Goal: Transaction & Acquisition: Purchase product/service

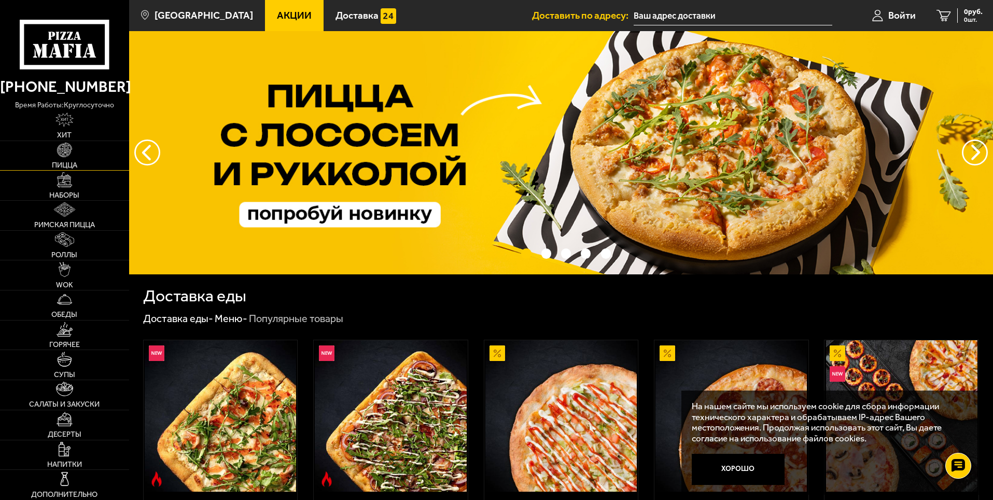
click at [77, 148] on link "Пицца" at bounding box center [64, 156] width 129 height 30
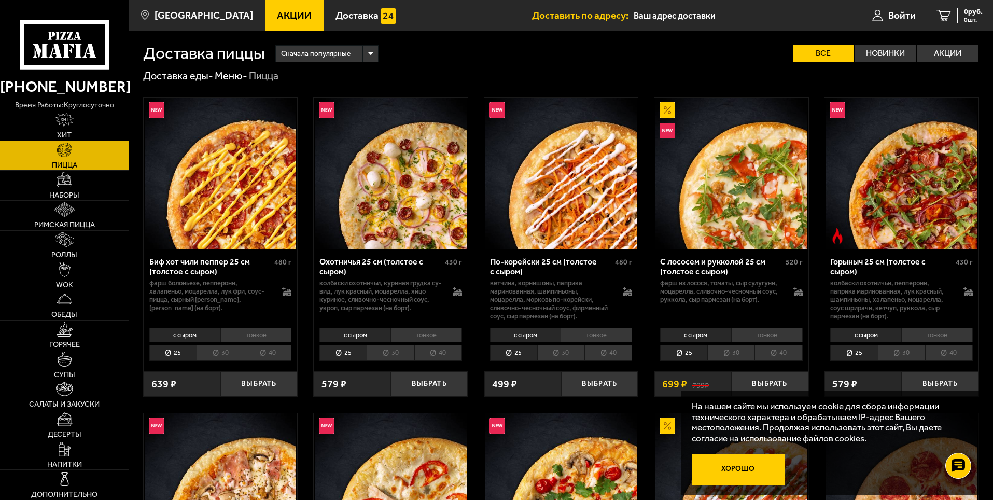
click at [766, 470] on button "Хорошо" at bounding box center [738, 469] width 93 height 31
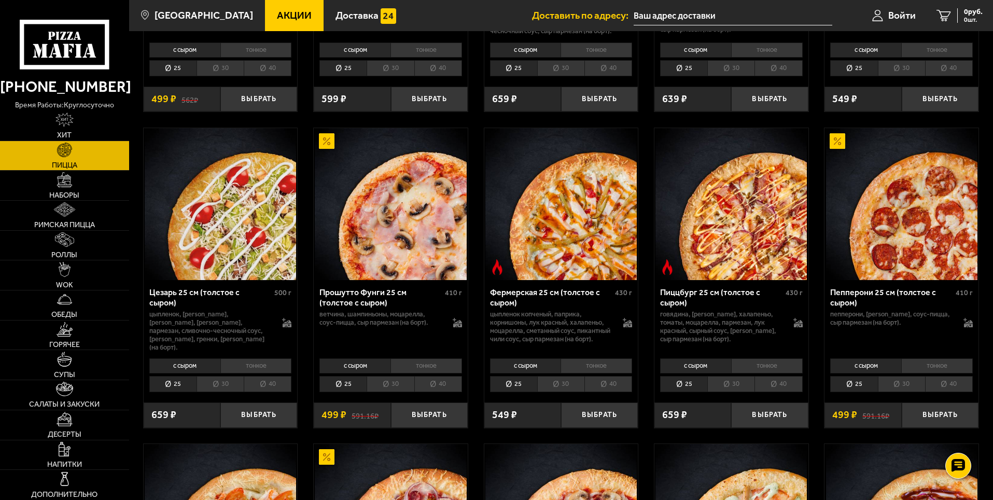
scroll to position [881, 0]
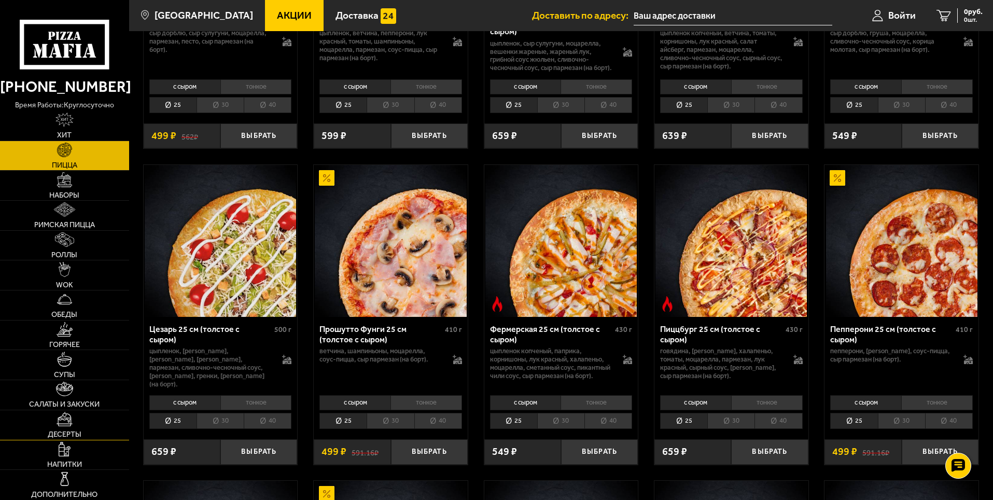
click at [72, 416] on img at bounding box center [65, 419] width 17 height 15
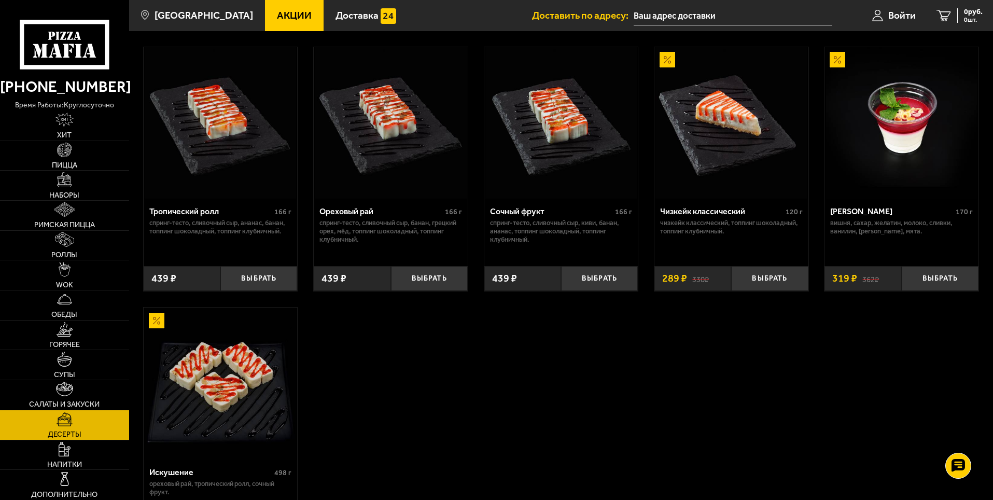
scroll to position [467, 0]
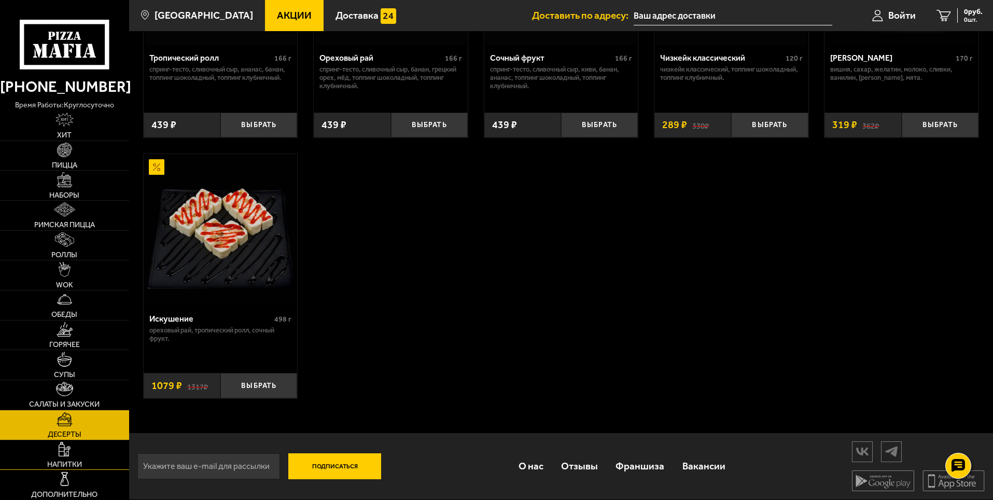
click at [65, 449] on img at bounding box center [64, 449] width 11 height 15
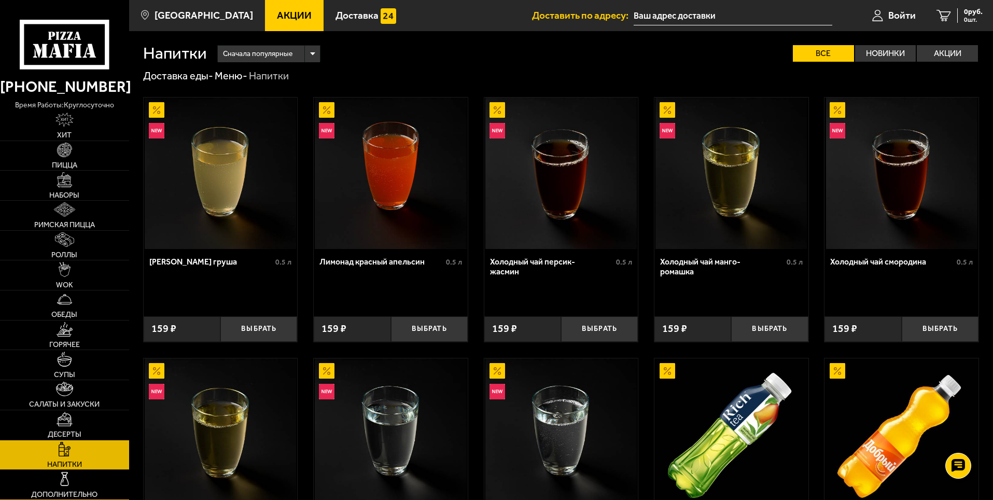
click at [73, 482] on link "Дополнительно" at bounding box center [64, 485] width 129 height 30
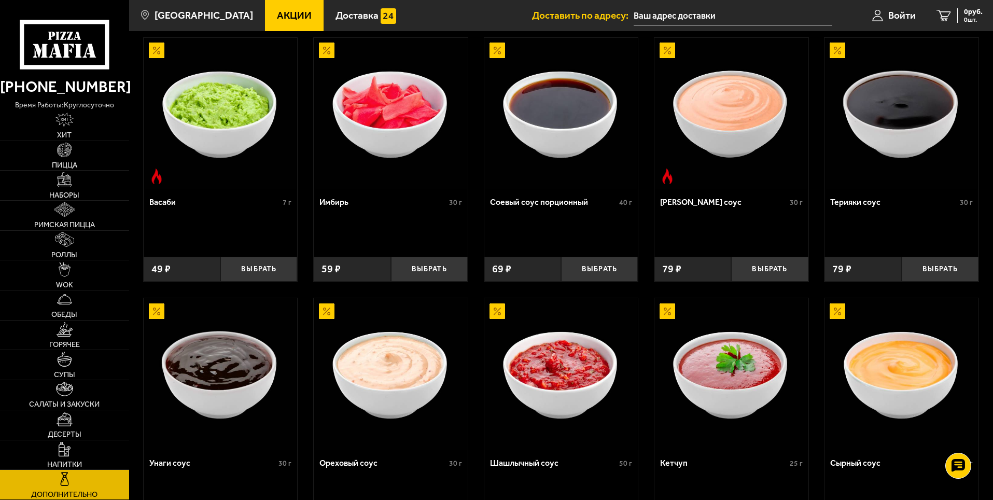
scroll to position [156, 0]
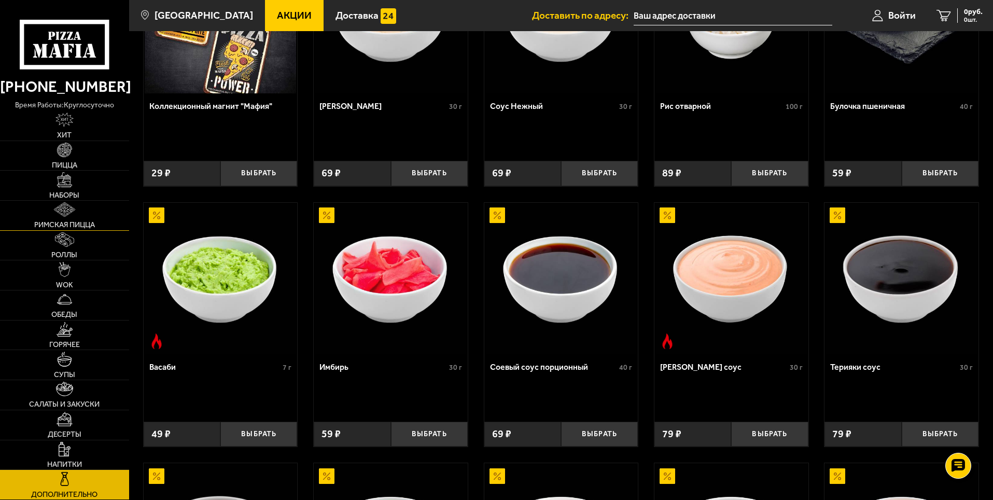
click at [75, 203] on img at bounding box center [64, 209] width 21 height 15
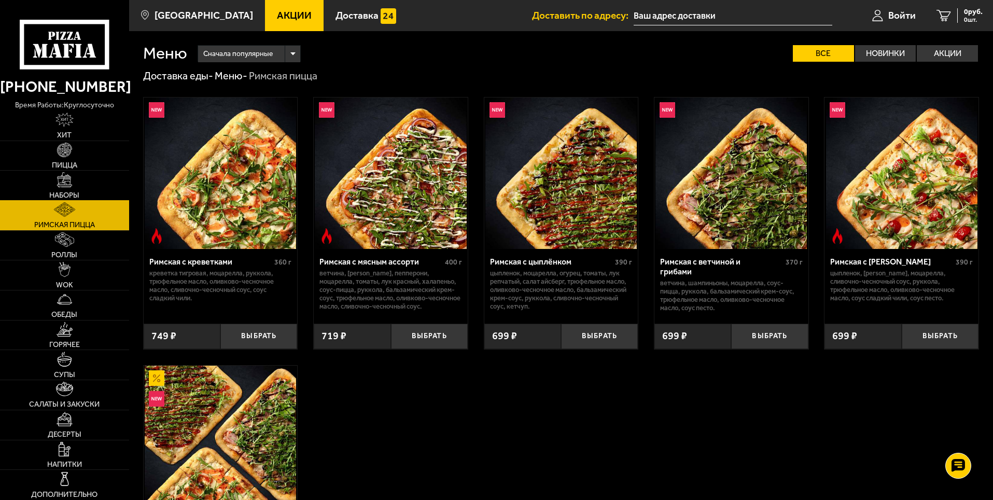
click at [75, 194] on span "Наборы" at bounding box center [64, 194] width 30 height 7
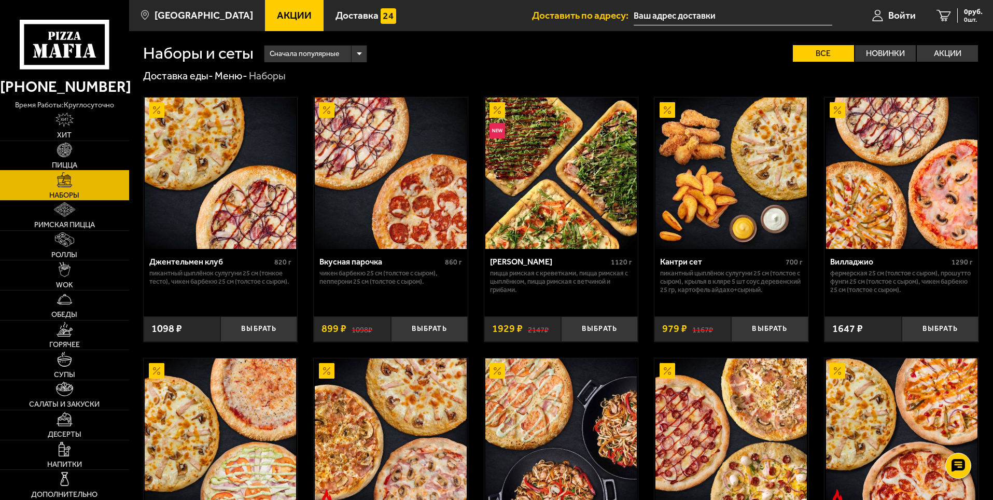
click at [51, 156] on link "Пицца" at bounding box center [64, 156] width 129 height 30
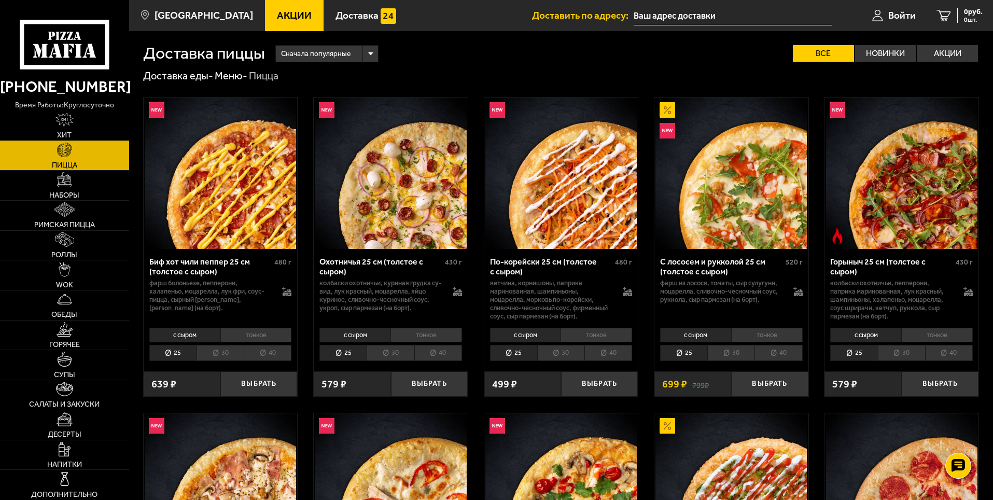
click at [68, 127] on img at bounding box center [64, 119] width 18 height 15
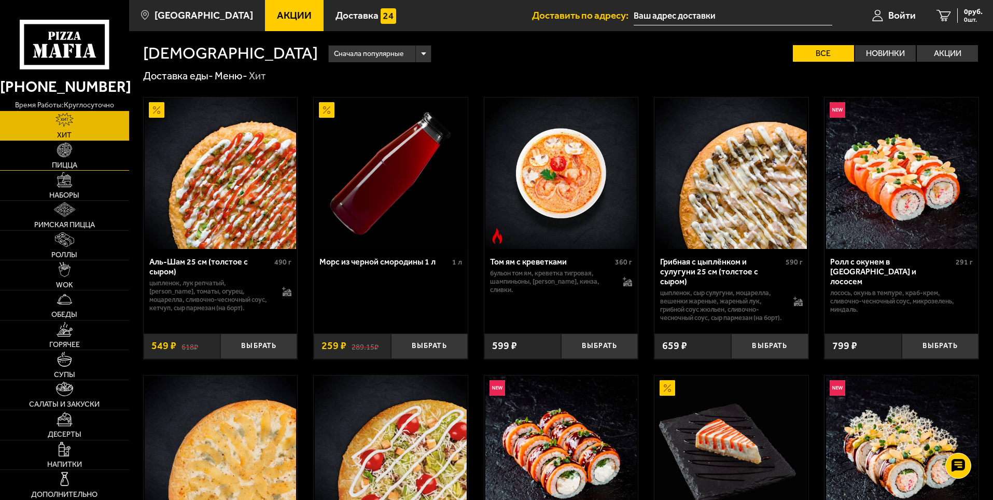
drag, startPoint x: 49, startPoint y: 145, endPoint x: 66, endPoint y: 161, distance: 23.5
click at [50, 146] on link "Пицца" at bounding box center [64, 156] width 129 height 30
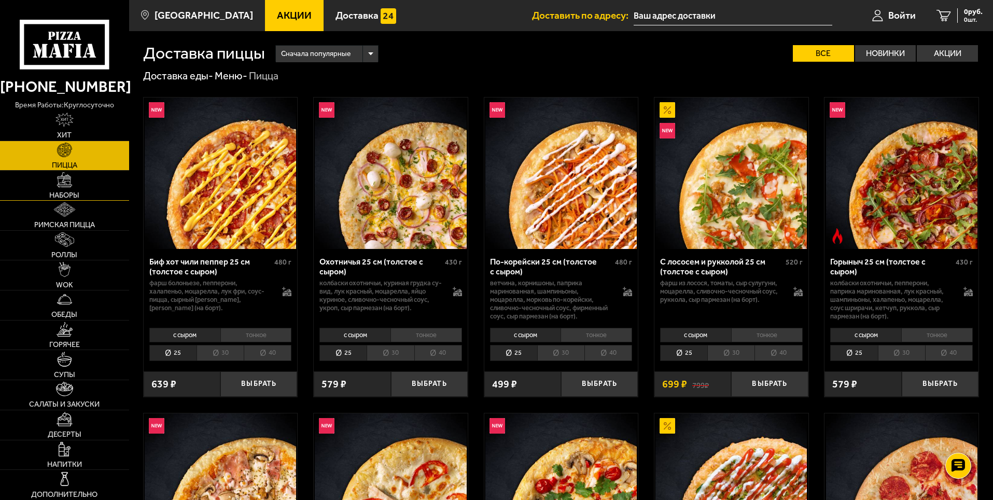
click at [79, 178] on link "Наборы" at bounding box center [64, 186] width 129 height 30
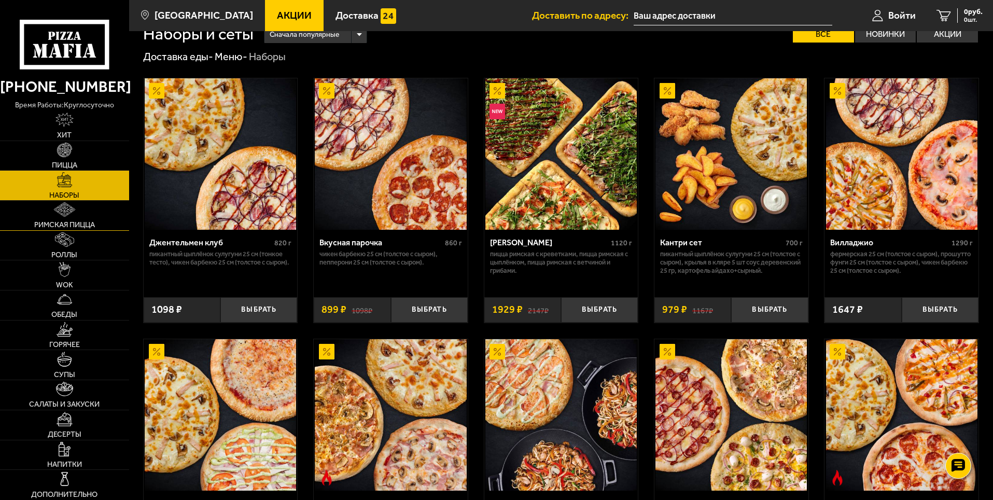
scroll to position [52, 0]
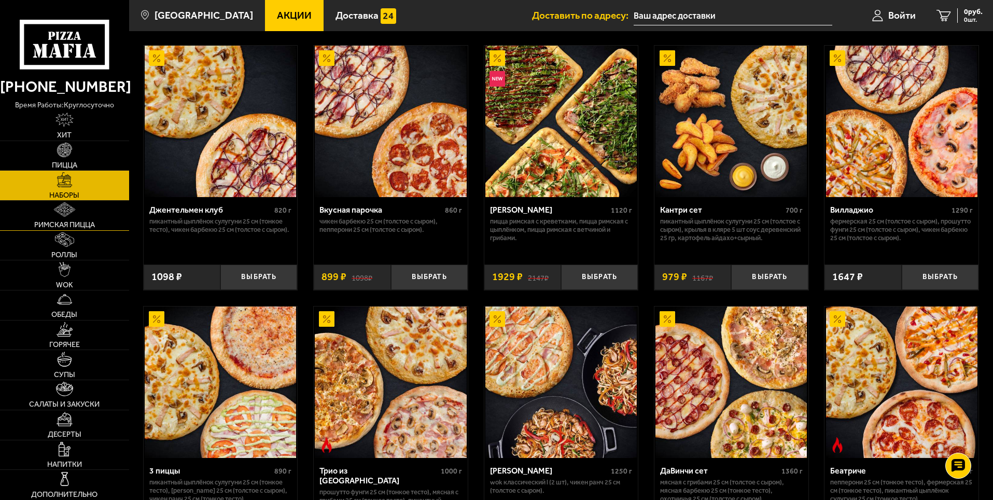
click at [61, 216] on img at bounding box center [64, 209] width 21 height 15
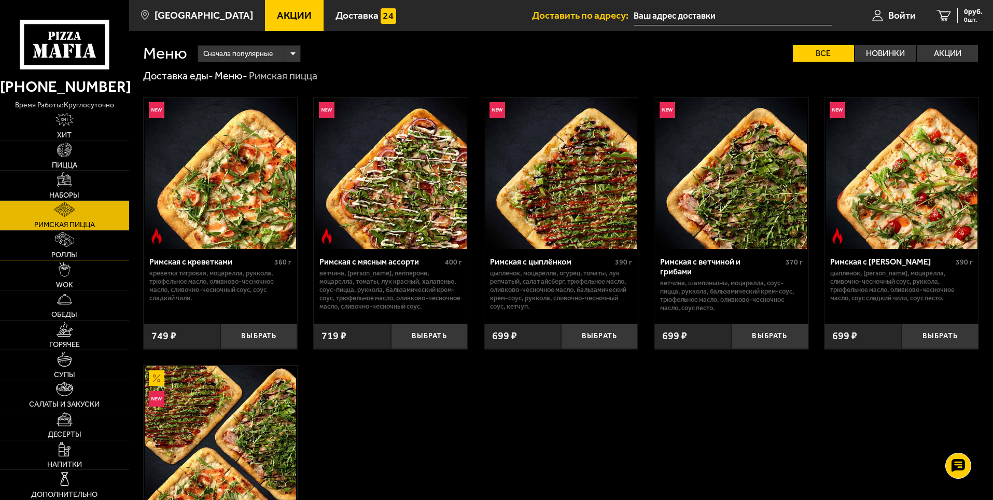
click at [66, 246] on img at bounding box center [64, 239] width 19 height 15
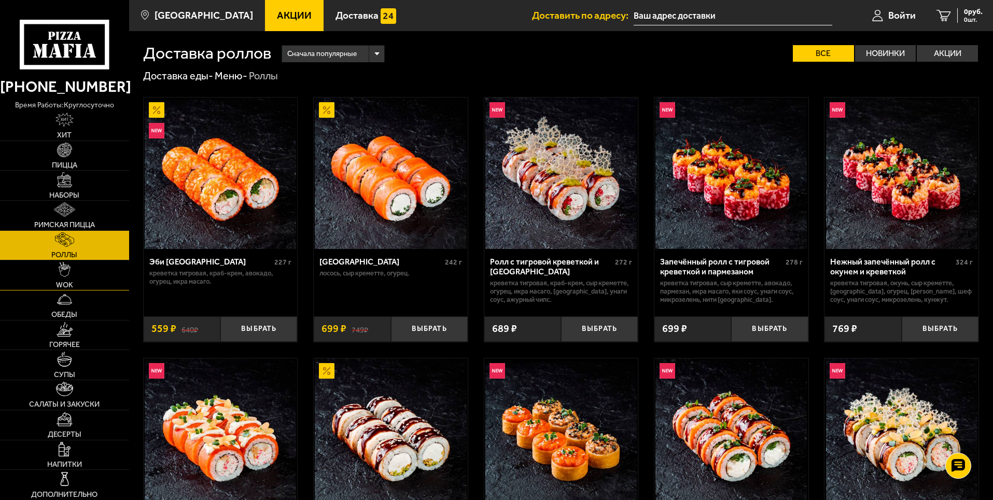
click at [49, 278] on link "WOK" at bounding box center [64, 275] width 129 height 30
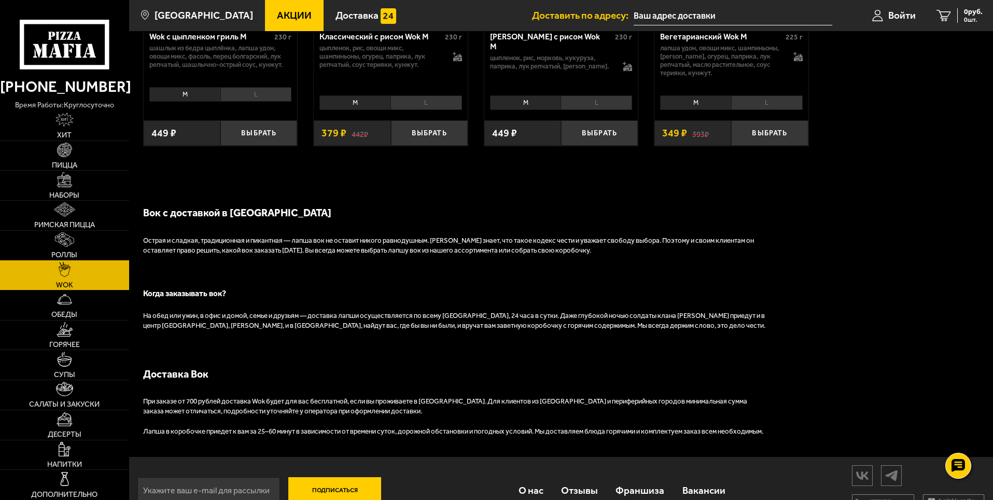
scroll to position [814, 0]
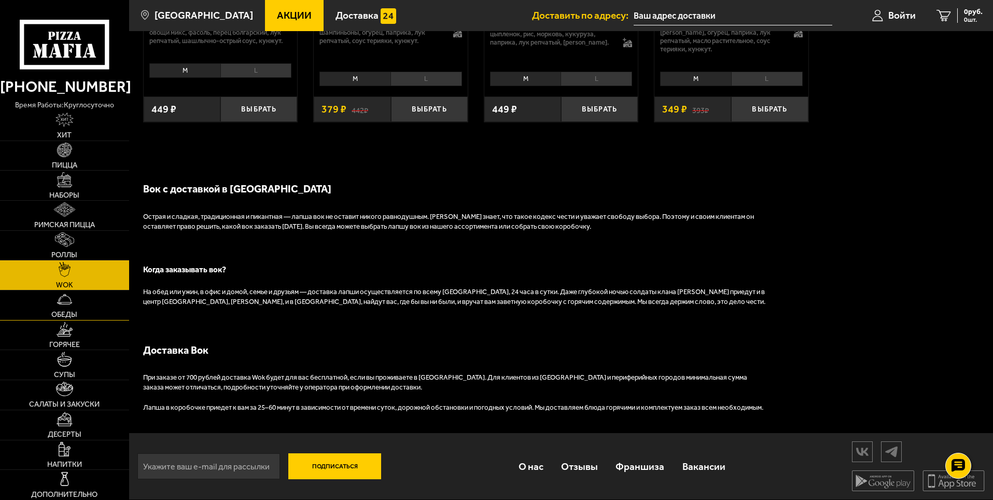
click at [89, 305] on link "Обеды" at bounding box center [64, 305] width 129 height 30
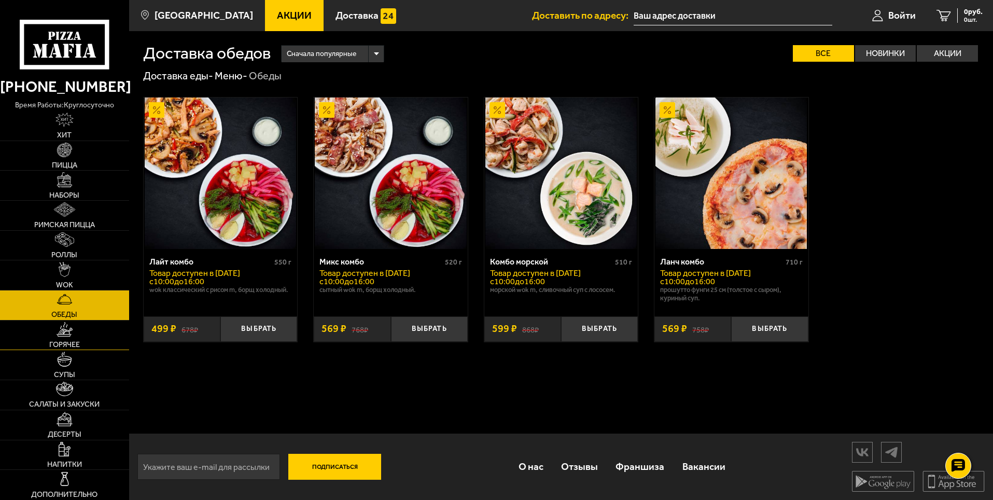
click at [72, 343] on span "Горячее" at bounding box center [64, 344] width 31 height 7
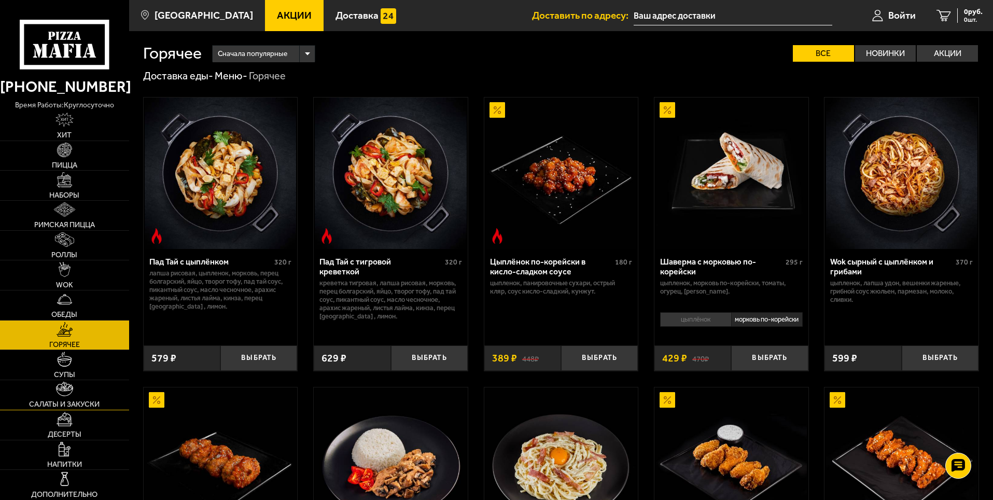
click at [54, 394] on link "Салаты и закуски" at bounding box center [64, 395] width 129 height 30
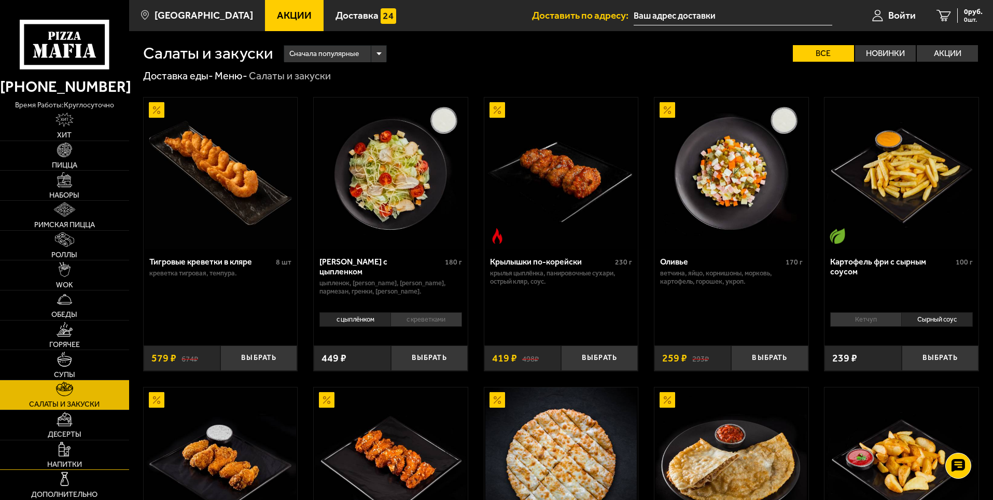
click at [67, 456] on img at bounding box center [64, 449] width 11 height 15
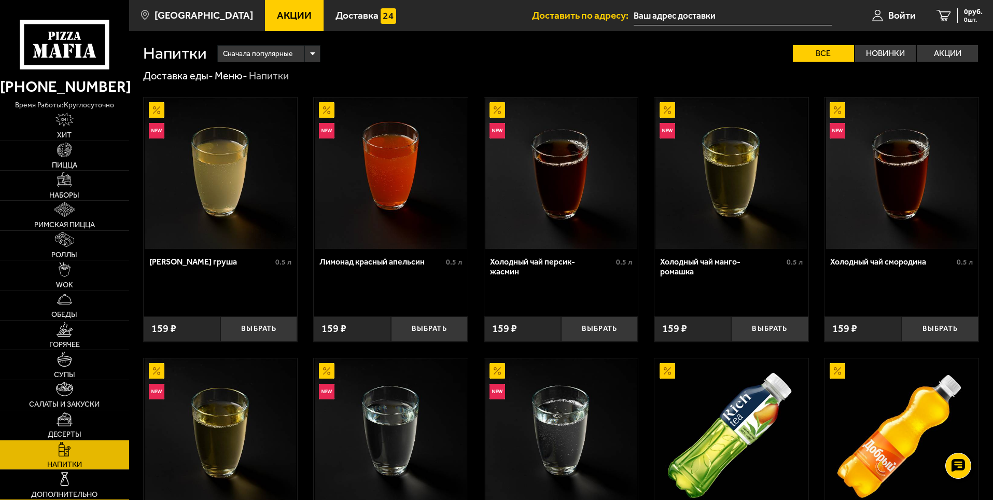
click at [72, 481] on link "Дополнительно" at bounding box center [64, 485] width 129 height 30
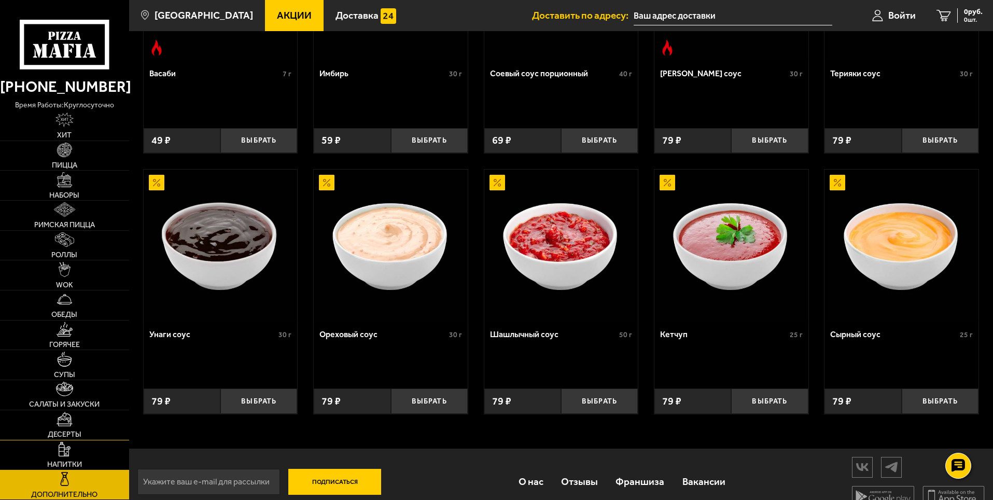
scroll to position [467, 0]
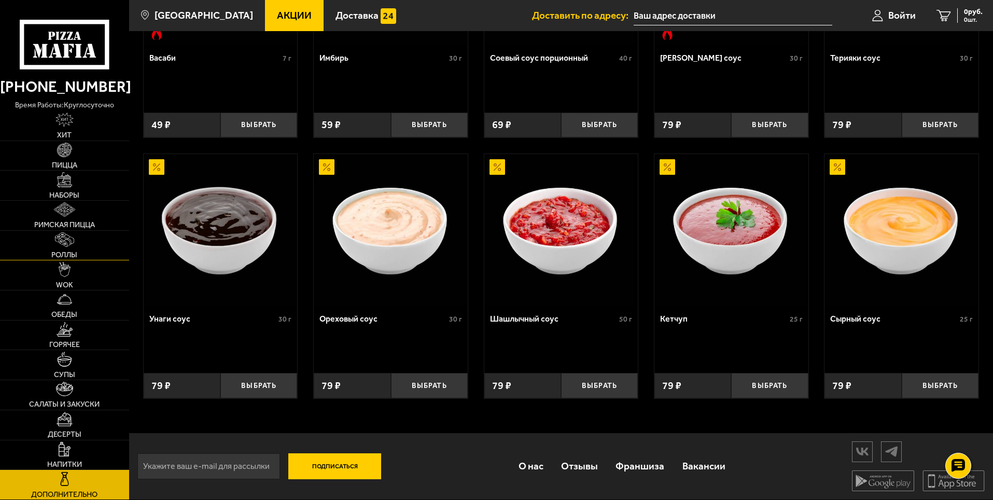
click at [95, 231] on link "Роллы" at bounding box center [64, 246] width 129 height 30
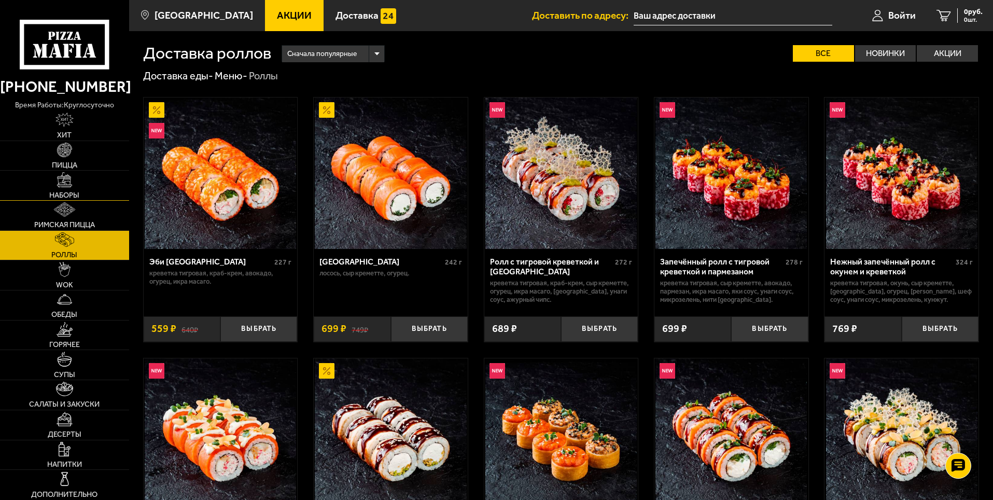
drag, startPoint x: 88, startPoint y: 177, endPoint x: 86, endPoint y: 164, distance: 12.7
click at [88, 175] on link "Наборы" at bounding box center [64, 186] width 129 height 30
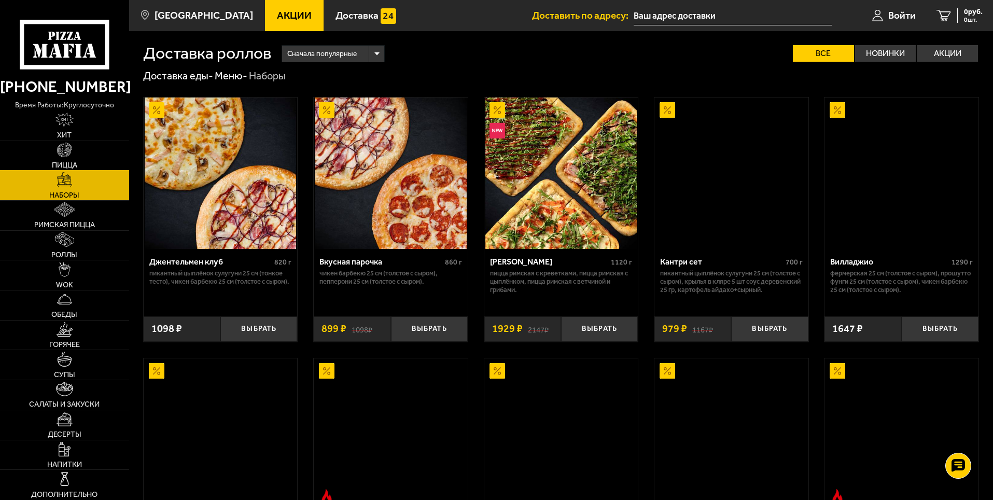
click at [86, 163] on link "Пицца" at bounding box center [64, 156] width 129 height 30
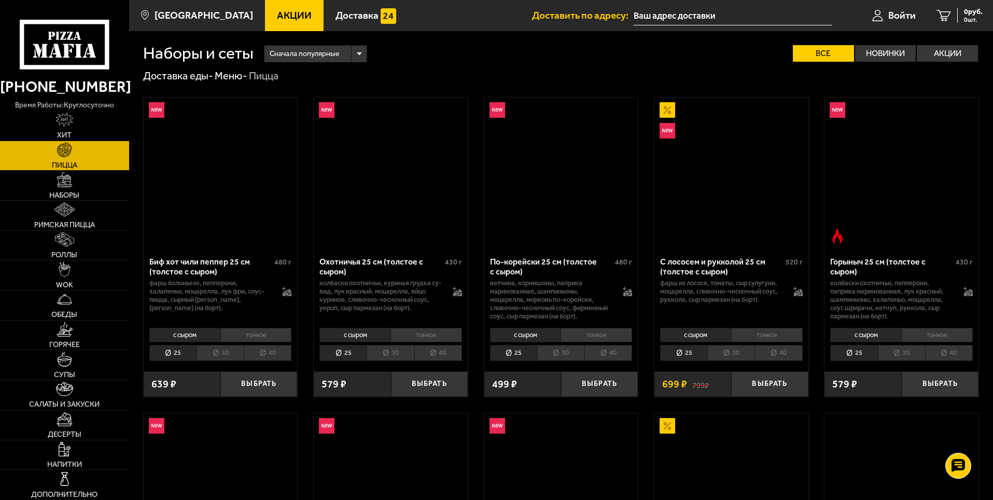
click at [85, 151] on link "Пицца" at bounding box center [64, 156] width 129 height 30
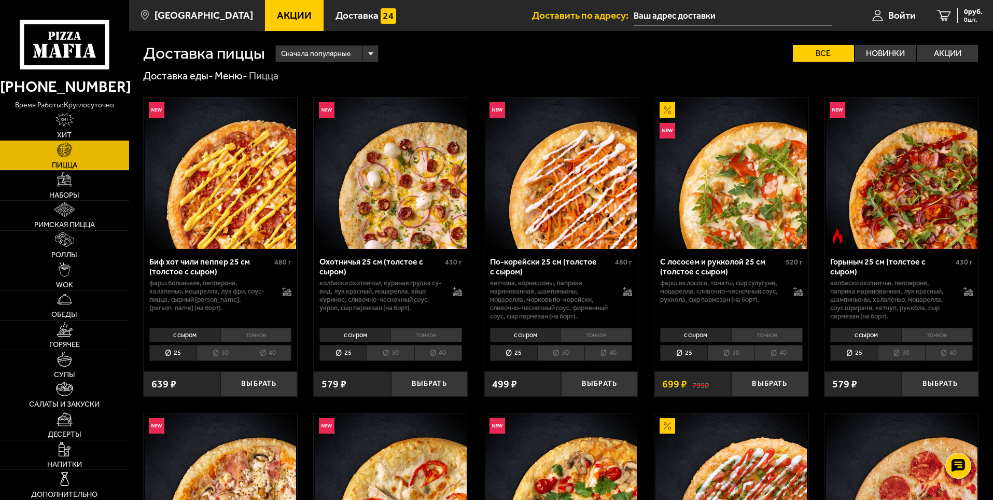
drag, startPoint x: 83, startPoint y: 147, endPoint x: 82, endPoint y: 138, distance: 8.9
click at [83, 146] on link "Пицца" at bounding box center [64, 156] width 129 height 30
click at [81, 134] on link "Хит" at bounding box center [64, 126] width 129 height 30
click at [81, 133] on link "Хит" at bounding box center [64, 126] width 129 height 30
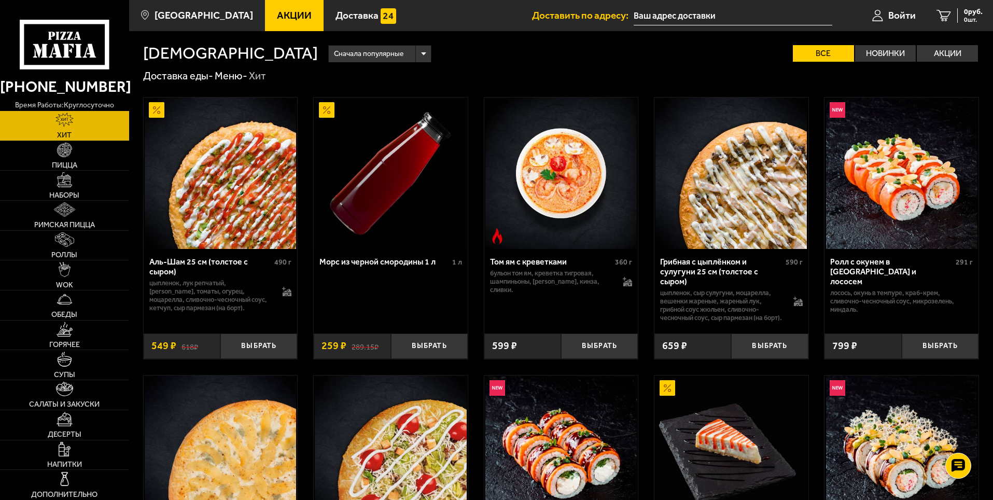
click at [81, 133] on link "Хит" at bounding box center [64, 126] width 129 height 30
click at [81, 134] on link "Хит" at bounding box center [64, 126] width 129 height 30
click at [80, 283] on link "WOK" at bounding box center [64, 275] width 129 height 30
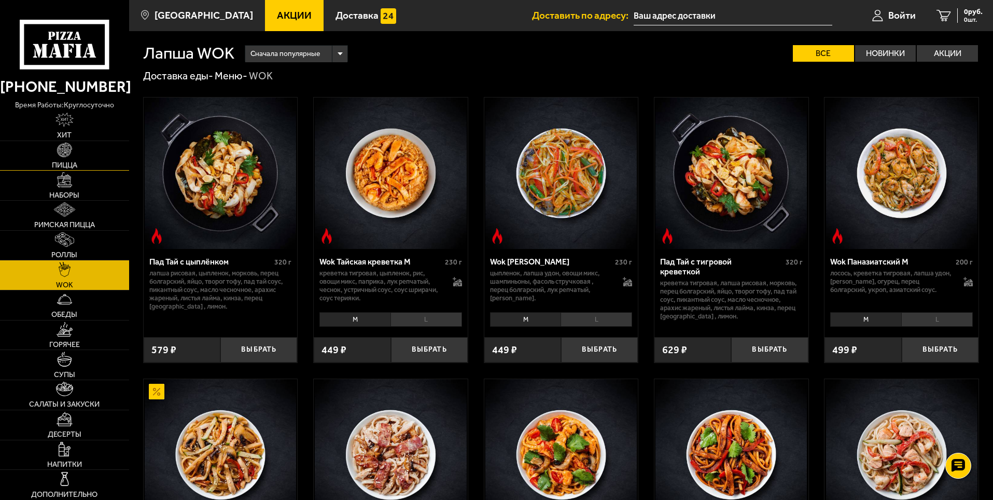
click at [63, 146] on img at bounding box center [64, 150] width 15 height 15
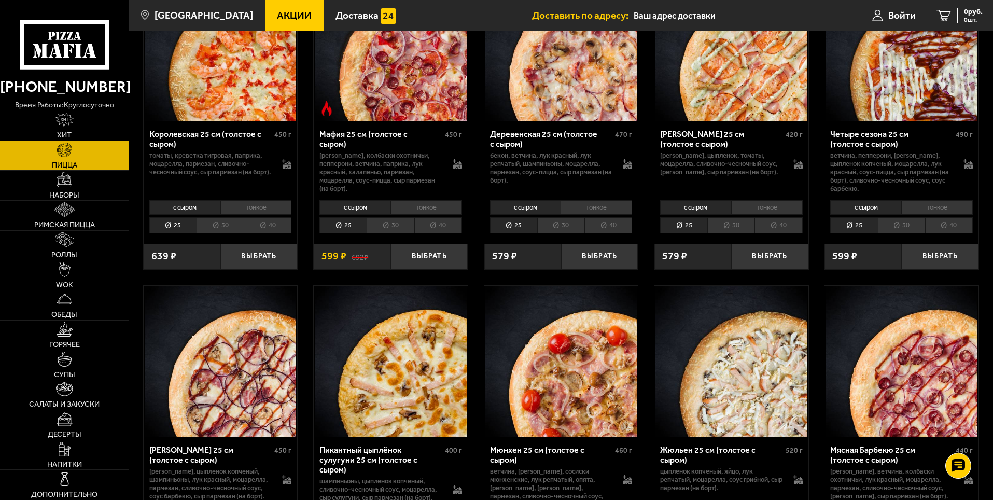
scroll to position [1380, 0]
